Goal: Register for event/course

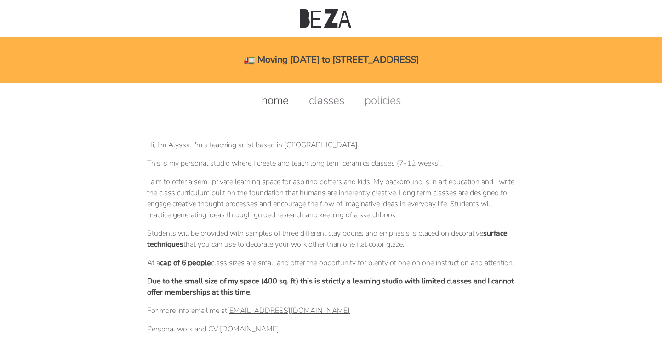
click at [327, 104] on link "classes" at bounding box center [327, 100] width 54 height 15
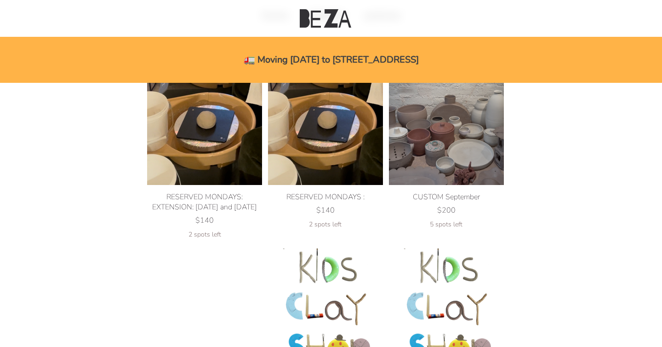
scroll to position [69, 0]
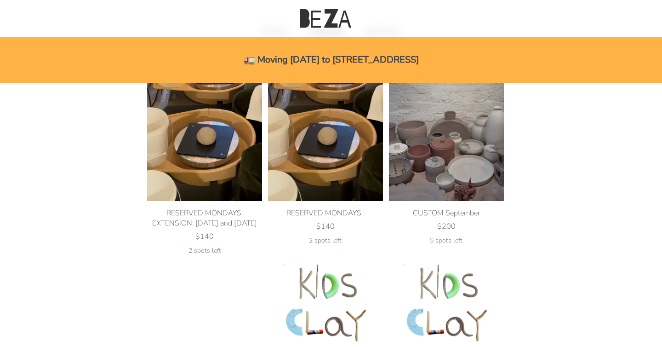
click at [224, 187] on img at bounding box center [204, 132] width 115 height 138
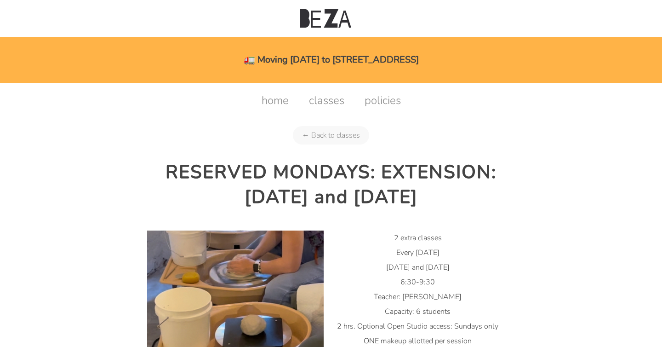
scroll to position [108, 0]
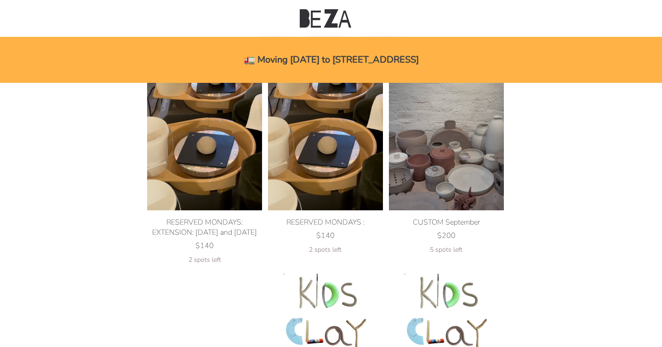
scroll to position [57, 0]
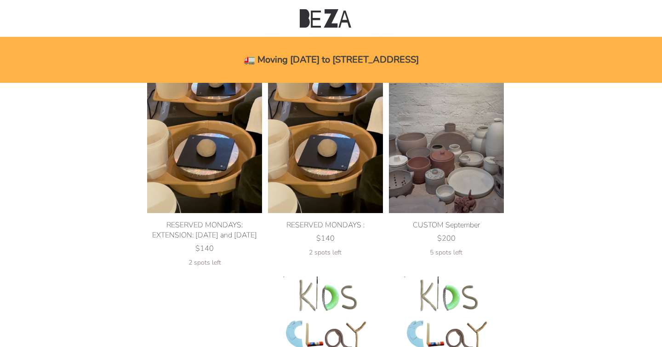
click at [344, 191] on img at bounding box center [325, 144] width 115 height 138
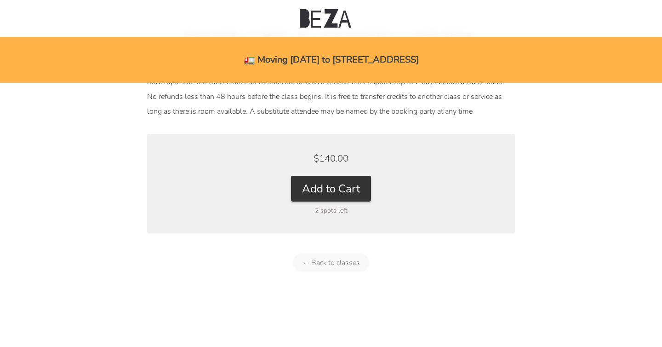
scroll to position [1112, 0]
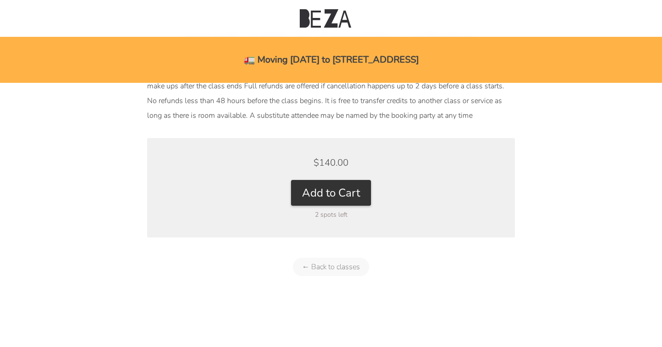
click at [353, 263] on link "← Back to classes" at bounding box center [331, 267] width 76 height 18
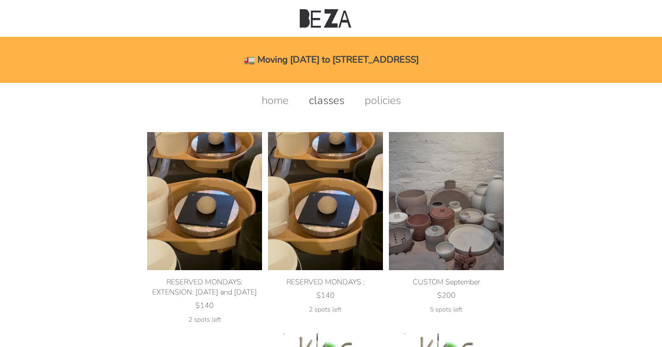
click at [387, 104] on link "policies" at bounding box center [382, 100] width 55 height 15
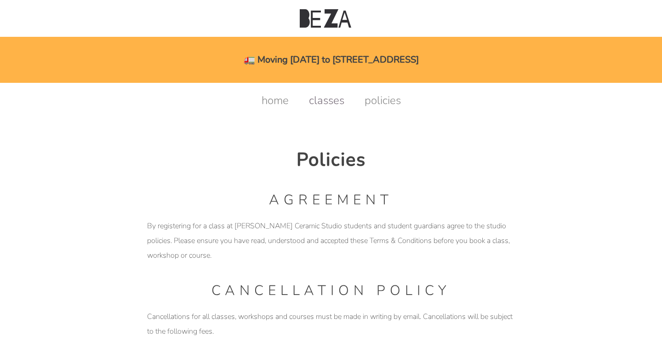
click at [339, 105] on link "classes" at bounding box center [327, 100] width 54 height 15
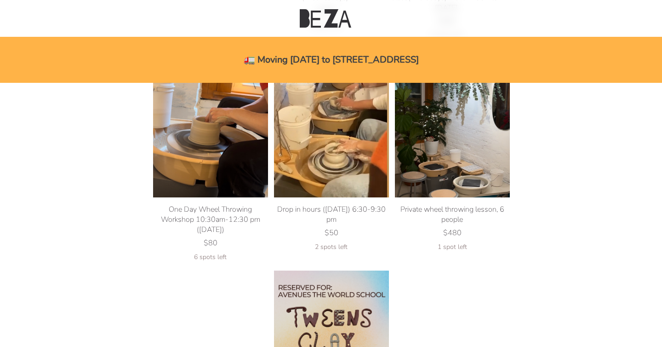
scroll to position [488, 0]
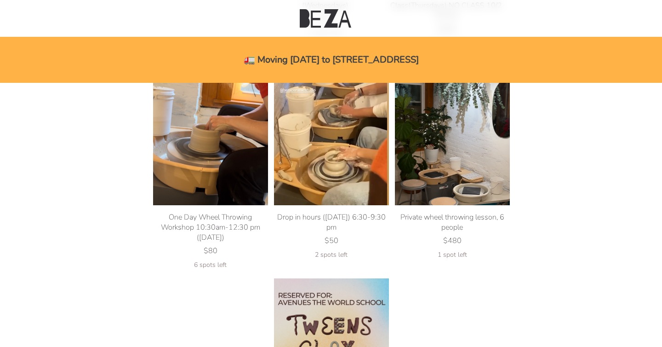
click at [485, 224] on div "Private wheel throwing lesson, 6 people" at bounding box center [452, 222] width 115 height 20
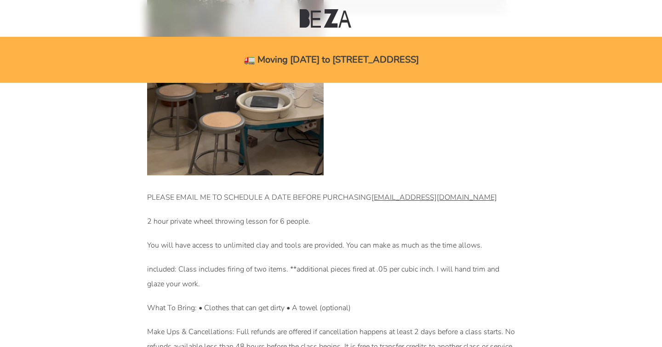
scroll to position [371, 0]
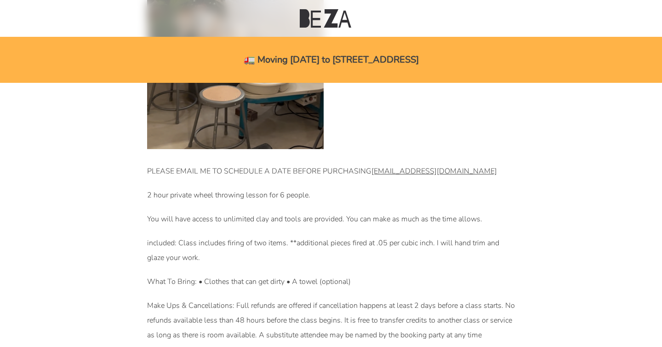
click at [460, 176] on link "bezaceramicstudio@gmail.com" at bounding box center [435, 171] width 126 height 10
drag, startPoint x: 479, startPoint y: 204, endPoint x: 365, endPoint y: 199, distance: 113.7
click at [365, 199] on div "PLEASE EMAIL ME TO SCHEDULE A DATE BEFORE PURCHASING bezaceramicstudio@gmail.co…" at bounding box center [331, 249] width 368 height 188
copy div "bezaceramicstudio@gmail.com"
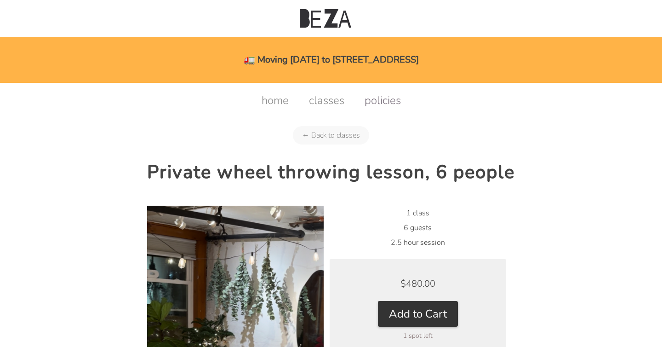
click at [379, 95] on link "policies" at bounding box center [382, 100] width 55 height 15
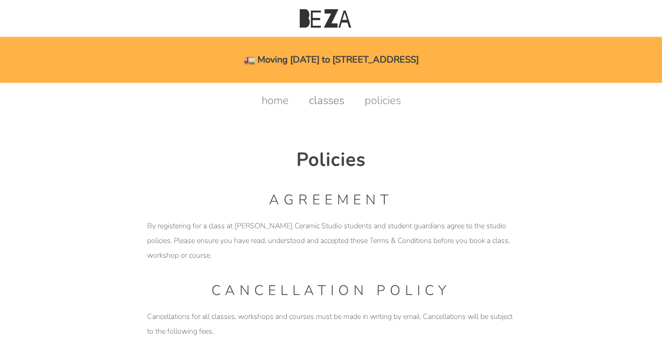
click at [332, 107] on link "classes" at bounding box center [327, 100] width 54 height 15
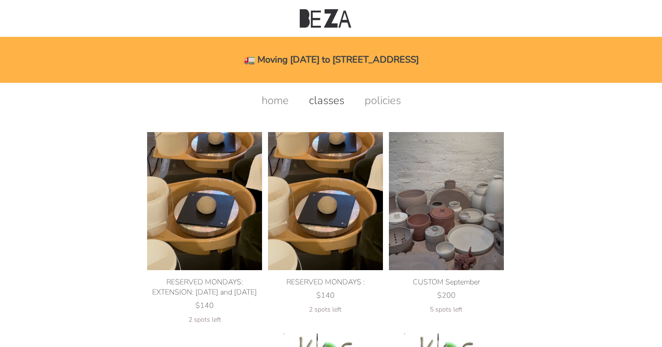
click at [385, 92] on div "home classes policies" at bounding box center [331, 95] width 641 height 25
click at [319, 47] on div "🚛 Moving [DATE] to [STREET_ADDRESS]" at bounding box center [331, 60] width 662 height 46
click at [312, 60] on div "🚛 Moving [DATE] to [STREET_ADDRESS]" at bounding box center [331, 60] width 662 height 46
